Goal: Task Accomplishment & Management: Manage account settings

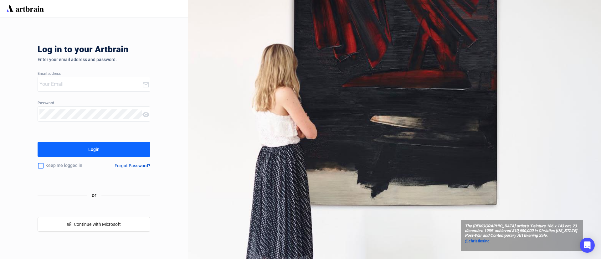
click at [123, 80] on input "email" at bounding box center [90, 84] width 103 height 10
type input "[EMAIL_ADDRESS][DOMAIN_NAME]"
click at [112, 153] on button "Login" at bounding box center [94, 149] width 113 height 15
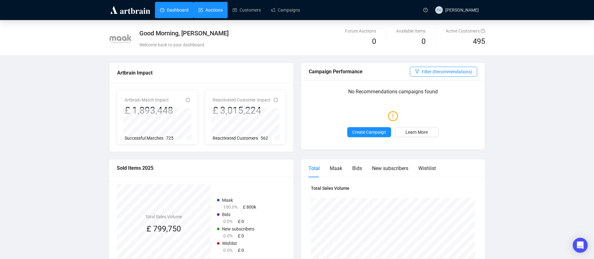
click at [213, 9] on link "Auctions" at bounding box center [211, 10] width 24 height 16
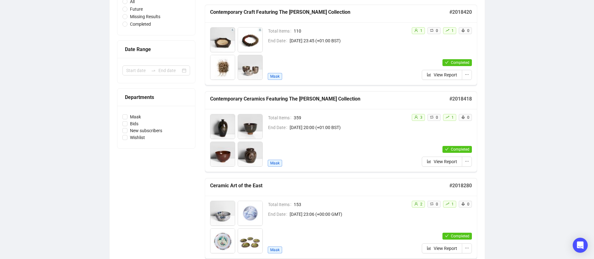
scroll to position [99, 0]
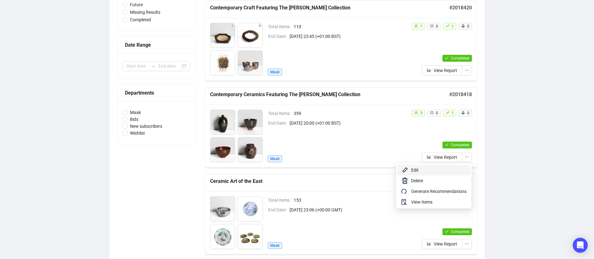
click at [445, 167] on span "Edit" at bounding box center [438, 170] width 55 height 7
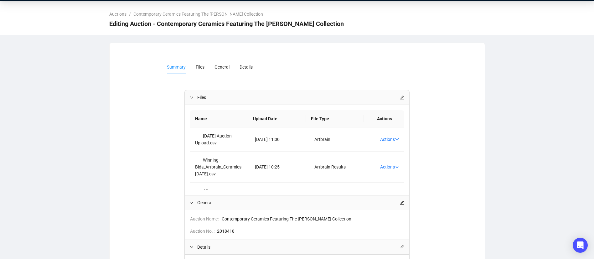
scroll to position [19, 0]
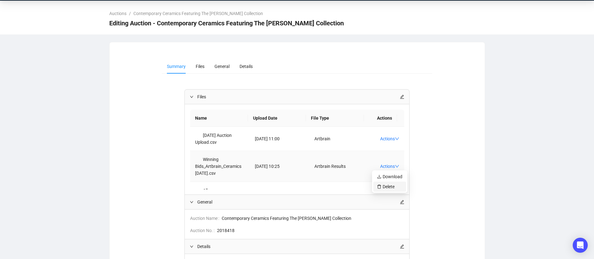
click at [387, 186] on span "Delete" at bounding box center [389, 186] width 25 height 7
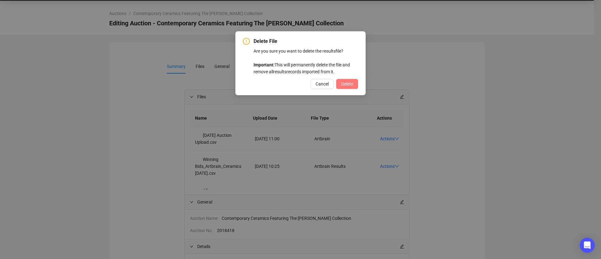
click at [350, 84] on span "Delete" at bounding box center [347, 83] width 12 height 7
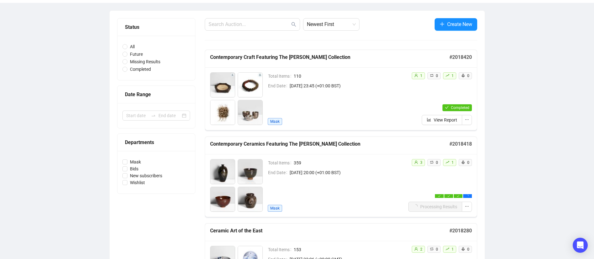
scroll to position [50, 0]
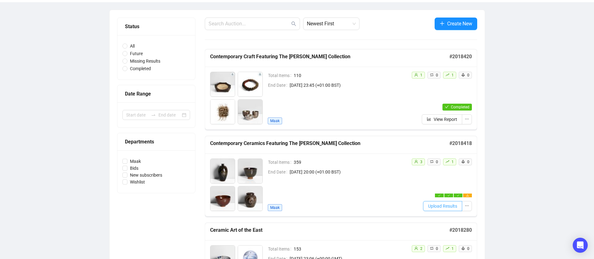
click at [437, 204] on span "Upload Results" at bounding box center [442, 206] width 29 height 7
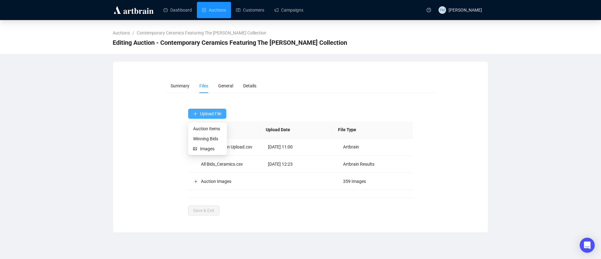
click at [214, 114] on span "Upload File" at bounding box center [210, 113] width 21 height 5
click at [213, 138] on span "Winning Bids" at bounding box center [207, 138] width 29 height 7
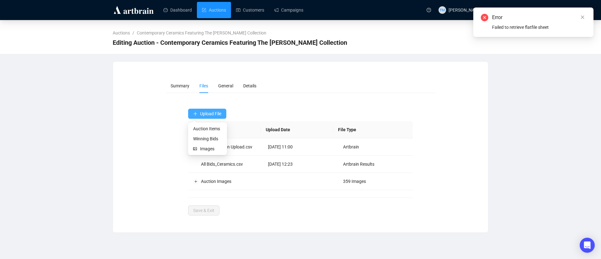
click at [207, 112] on span "Upload File" at bounding box center [210, 113] width 21 height 5
click at [213, 139] on span "Winning Bids" at bounding box center [207, 138] width 29 height 7
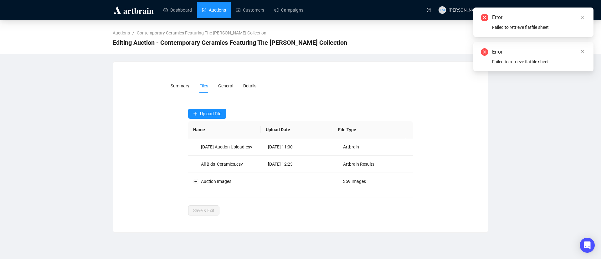
click at [223, 9] on link "Auctions" at bounding box center [214, 10] width 24 height 16
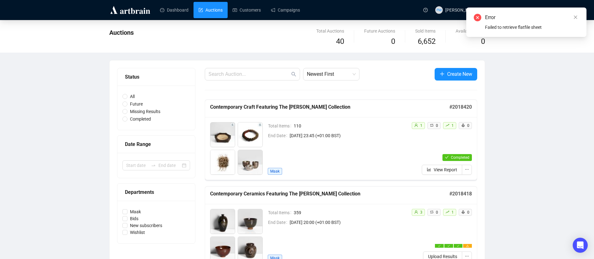
scroll to position [65, 0]
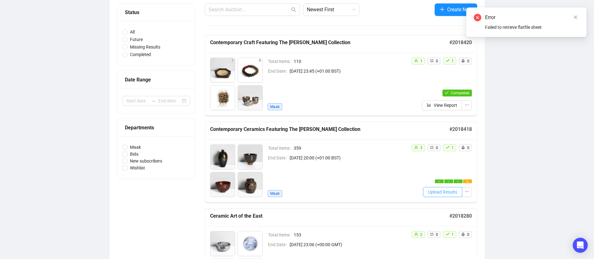
click at [437, 194] on span "Upload Results" at bounding box center [442, 192] width 29 height 7
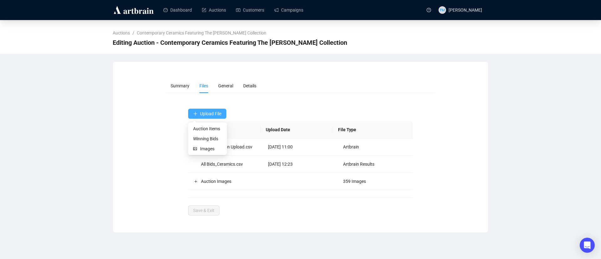
click at [207, 113] on span "Upload File" at bounding box center [210, 113] width 21 height 5
click at [208, 139] on span "Winning Bids" at bounding box center [207, 138] width 29 height 7
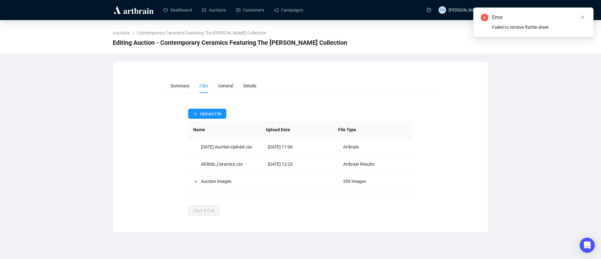
click at [545, 23] on div "Error Failed to retrieve flatfile sheet" at bounding box center [533, 22] width 105 height 17
drag, startPoint x: 545, startPoint y: 23, endPoint x: 584, endPoint y: 17, distance: 39.6
click at [584, 17] on div "Error Failed to retrieve flatfile sheet" at bounding box center [534, 22] width 120 height 29
click at [584, 17] on icon "close" at bounding box center [583, 17] width 4 height 4
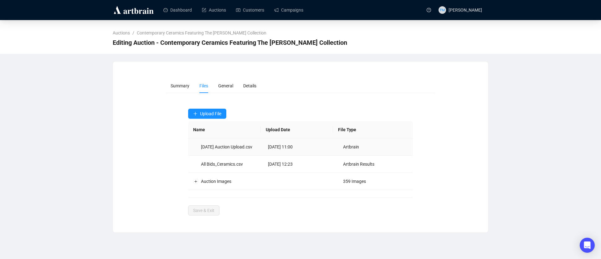
click at [221, 151] on td "2025.05.15 Auction Upload.csv" at bounding box center [225, 146] width 75 height 17
click at [215, 148] on td "2025.05.15 Auction Upload.csv" at bounding box center [225, 146] width 75 height 17
click at [219, 173] on td "All Bids_Ceramics.csv" at bounding box center [225, 164] width 75 height 17
click at [220, 189] on td "Auction Images" at bounding box center [225, 181] width 75 height 17
click at [186, 83] on span "Summary" at bounding box center [180, 85] width 19 height 5
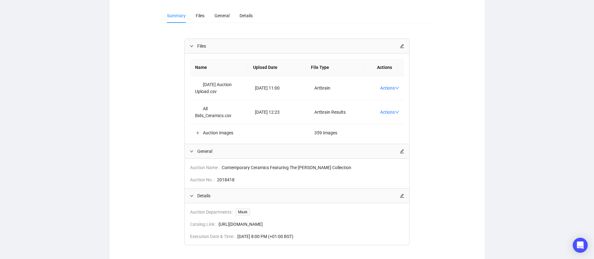
scroll to position [66, 0]
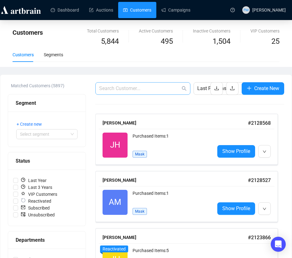
click at [120, 93] on span at bounding box center [143, 88] width 95 height 13
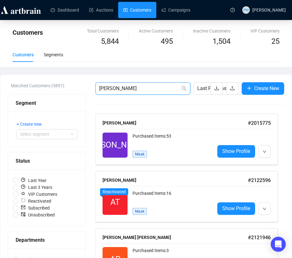
type input "alexander woo"
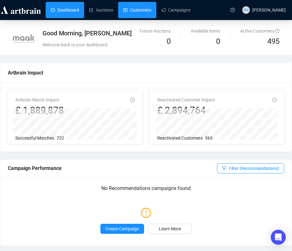
click at [139, 10] on link "Customers" at bounding box center [137, 10] width 28 height 16
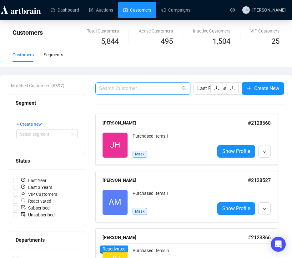
click at [118, 89] on input "text" at bounding box center [139, 89] width 81 height 8
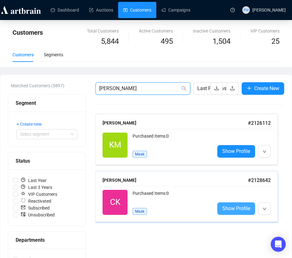
type input "[PERSON_NAME]"
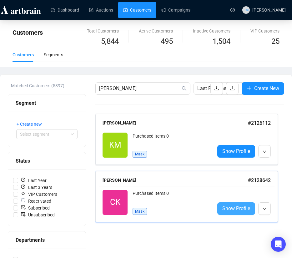
click at [231, 207] on span "Show Profile" at bounding box center [237, 209] width 28 height 8
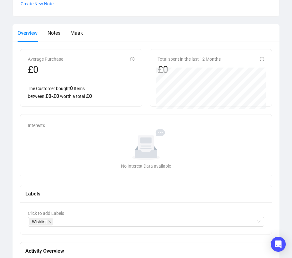
scroll to position [256, 0]
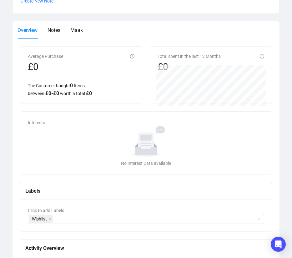
click at [84, 33] on div "Overview Notes Maak" at bounding box center [146, 30] width 257 height 18
click at [81, 32] on span "Maak" at bounding box center [76, 30] width 13 height 6
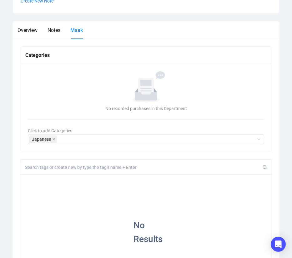
click at [60, 170] on div at bounding box center [146, 167] width 252 height 15
click at [56, 169] on input at bounding box center [144, 168] width 238 height 6
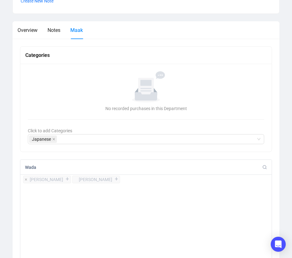
type input "Wada"
click at [64, 179] on div "+" at bounding box center [67, 179] width 7 height 6
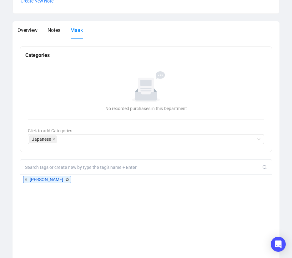
click at [104, 166] on input at bounding box center [144, 168] width 238 height 6
paste input "Mori Togaku"
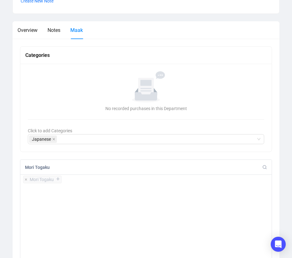
type input "Mori Togaku"
click at [58, 178] on div "+" at bounding box center [57, 179] width 7 height 6
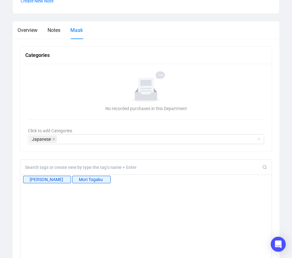
click at [91, 167] on input at bounding box center [144, 168] width 238 height 6
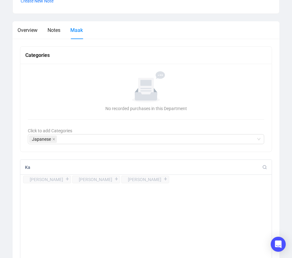
type input "K"
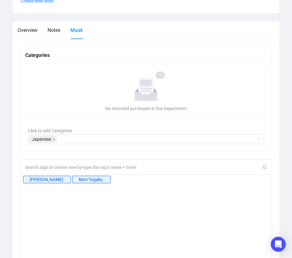
type input "Y"
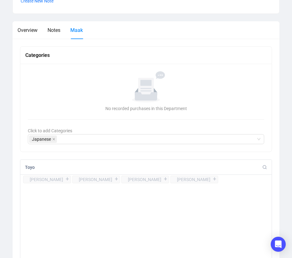
type input "Toyo"
